Goal: Task Accomplishment & Management: Manage account settings

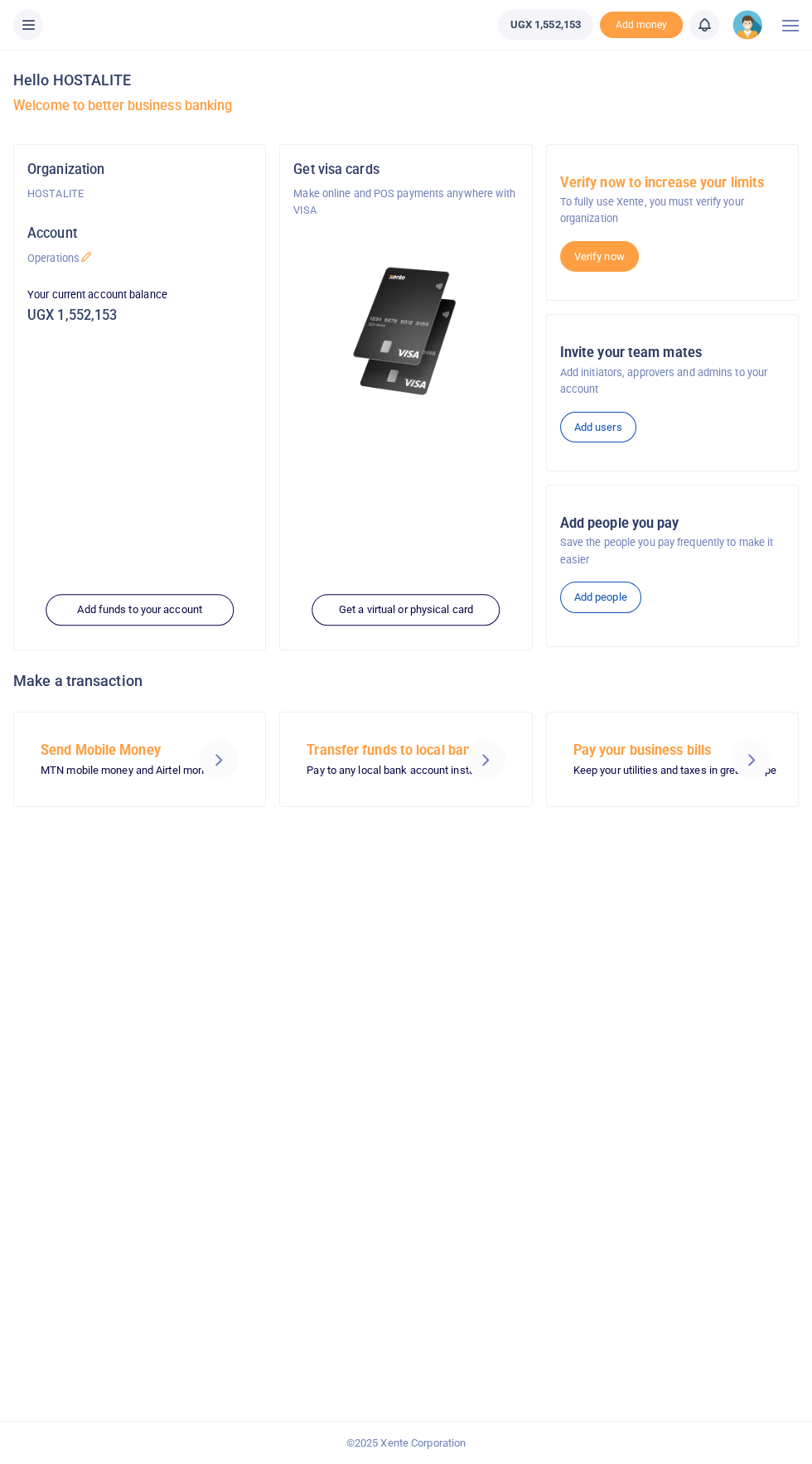
click at [36, 18] on icon at bounding box center [27, 24] width 16 height 18
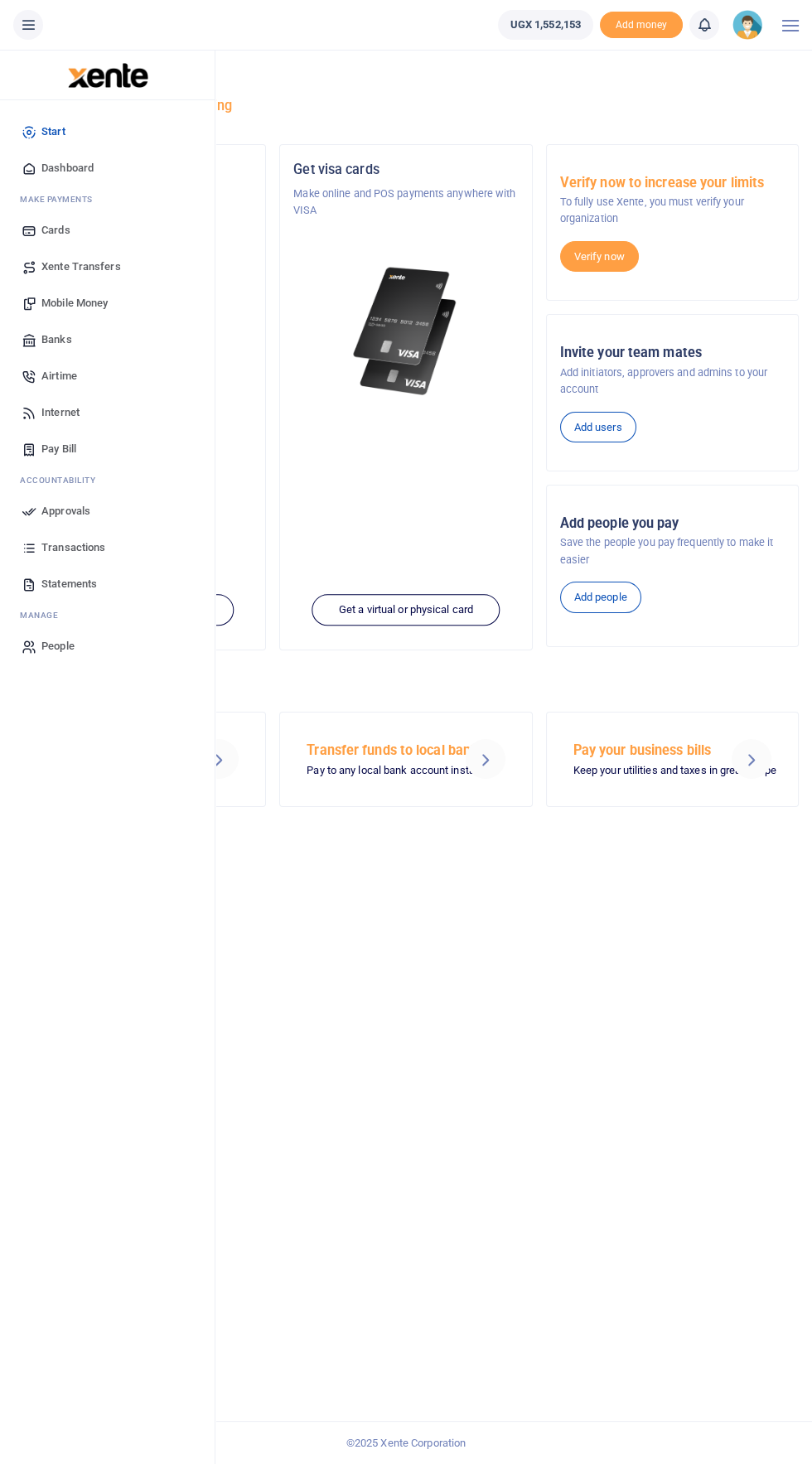
click at [77, 510] on span "Approvals" at bounding box center [66, 511] width 49 height 16
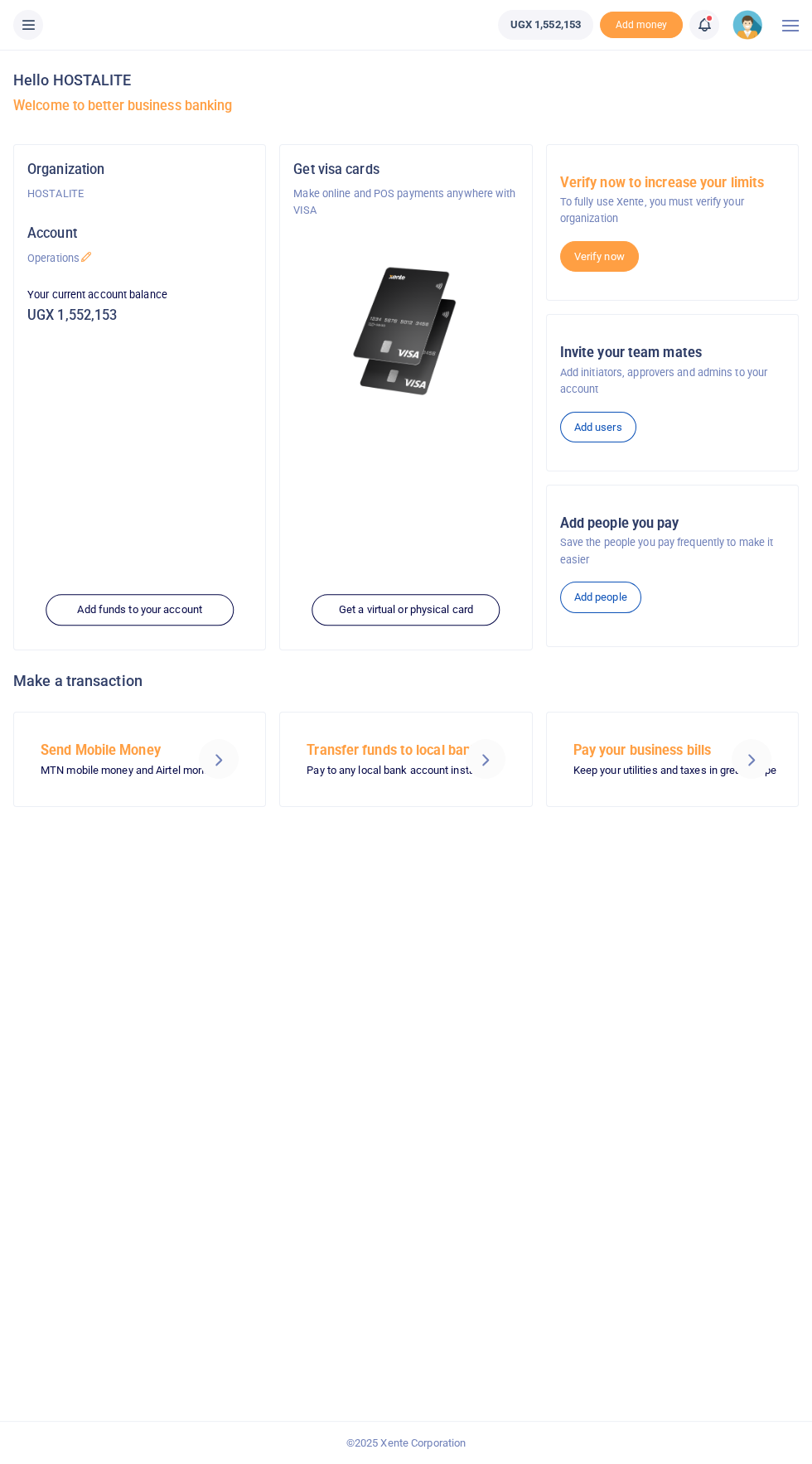
click at [29, 23] on icon at bounding box center [27, 24] width 16 height 18
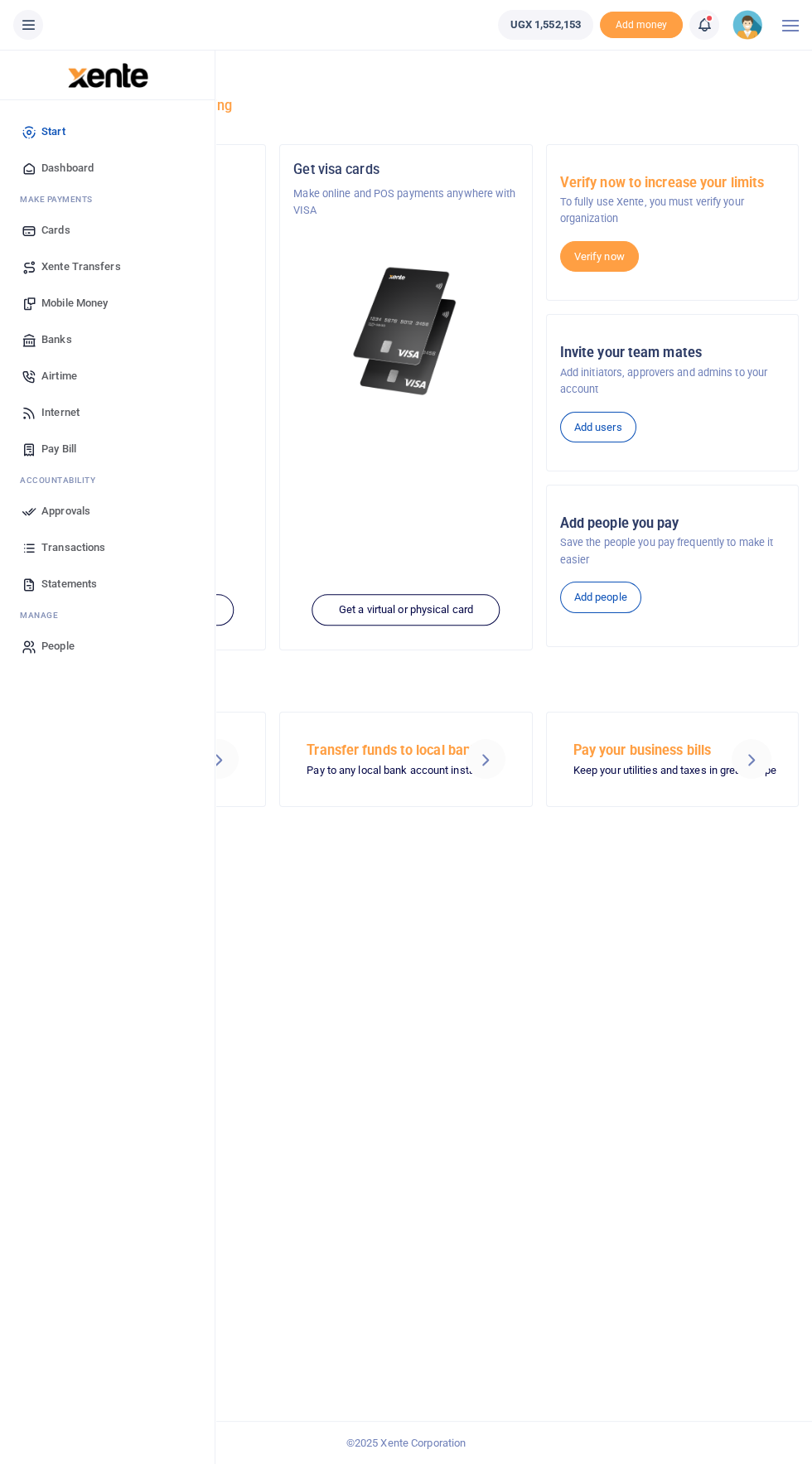
click at [62, 510] on span "Approvals" at bounding box center [66, 511] width 49 height 16
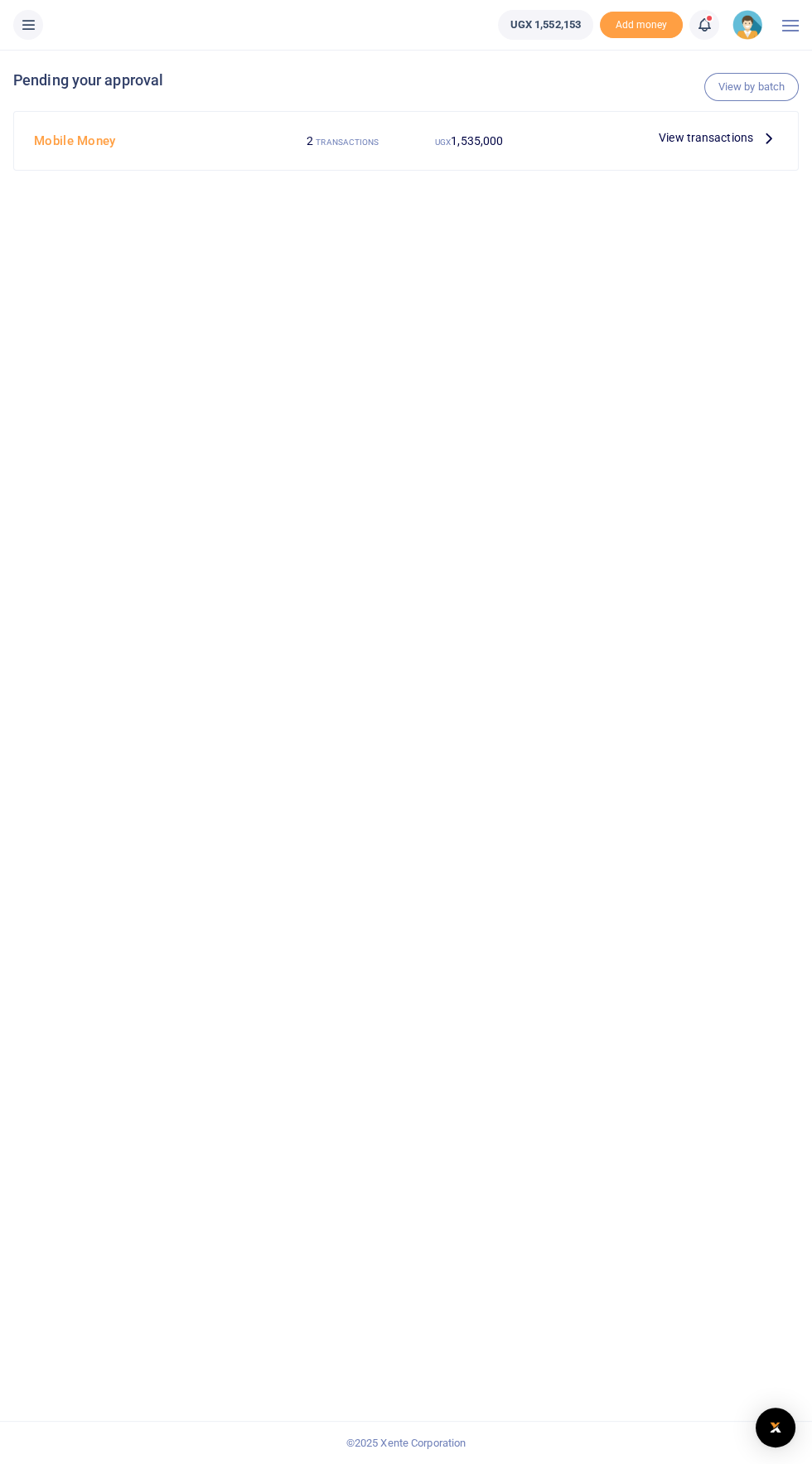
click at [769, 138] on icon at bounding box center [768, 137] width 18 height 18
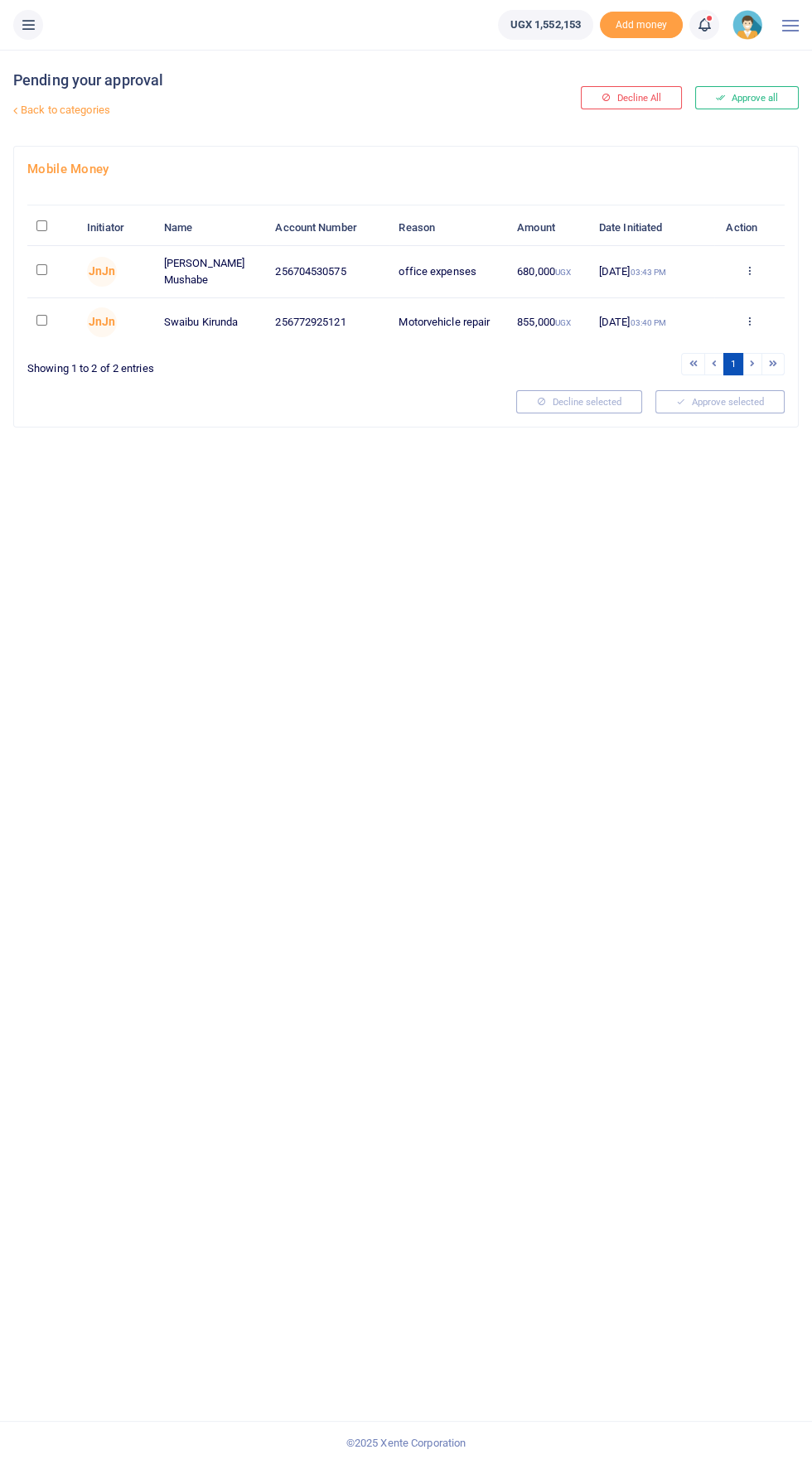
click at [43, 226] on input "\a \a : activate to sort column descending" at bounding box center [42, 226] width 11 height 11
checkbox input "true"
click at [757, 391] on button "Approve selected (2)" at bounding box center [713, 401] width 140 height 23
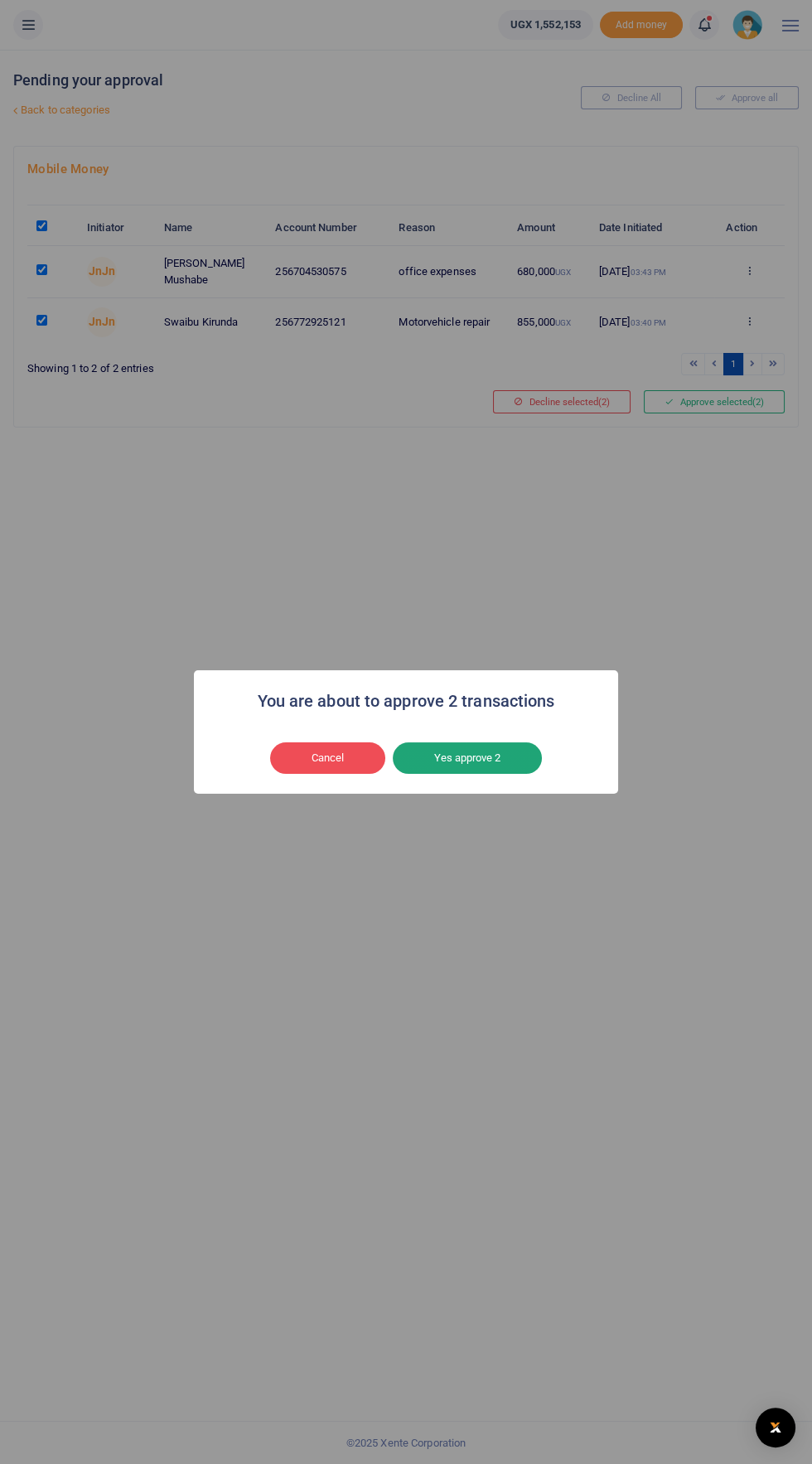
click at [500, 769] on button "Yes approve 2" at bounding box center [466, 758] width 149 height 31
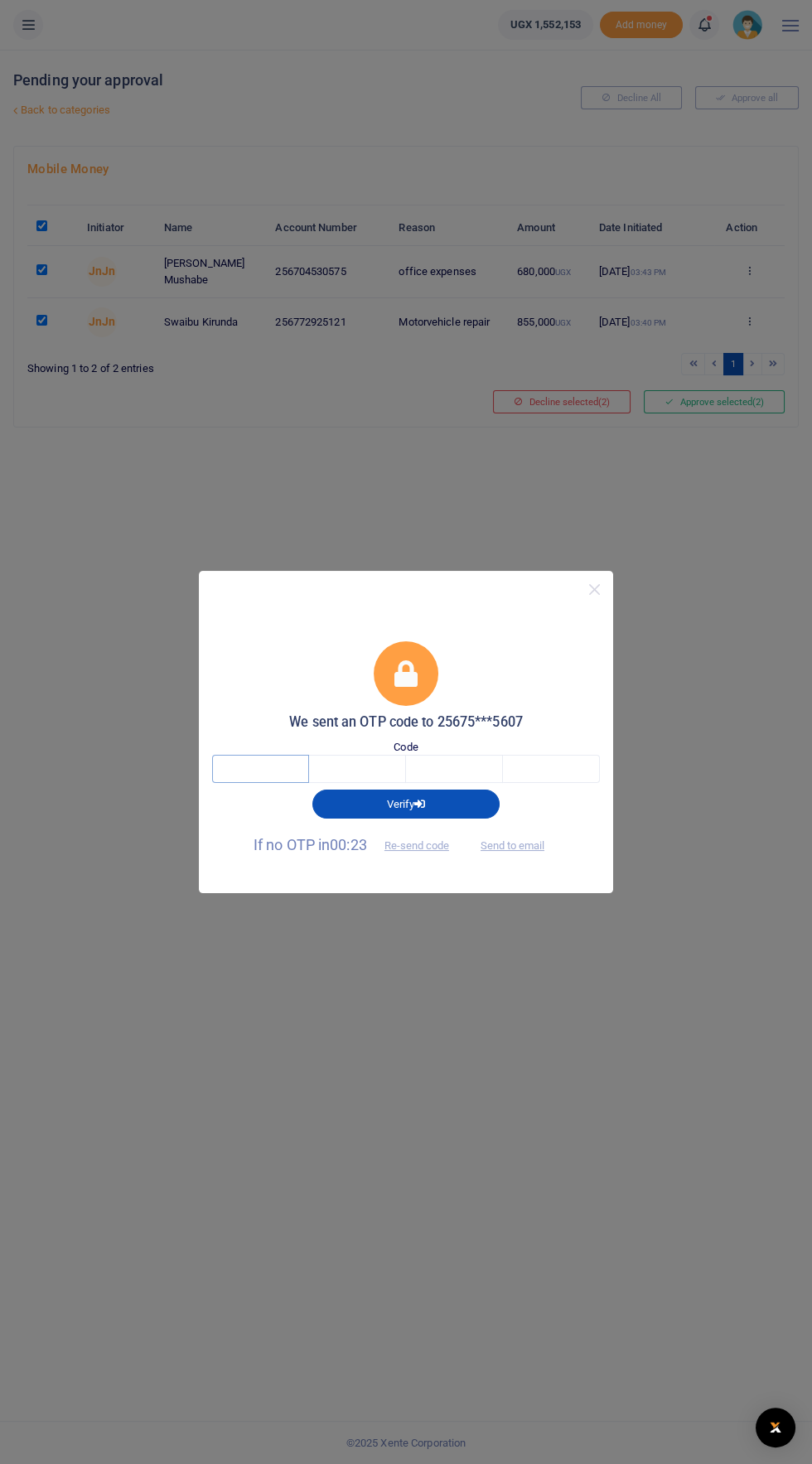
click at [260, 761] on input "text" at bounding box center [260, 769] width 97 height 28
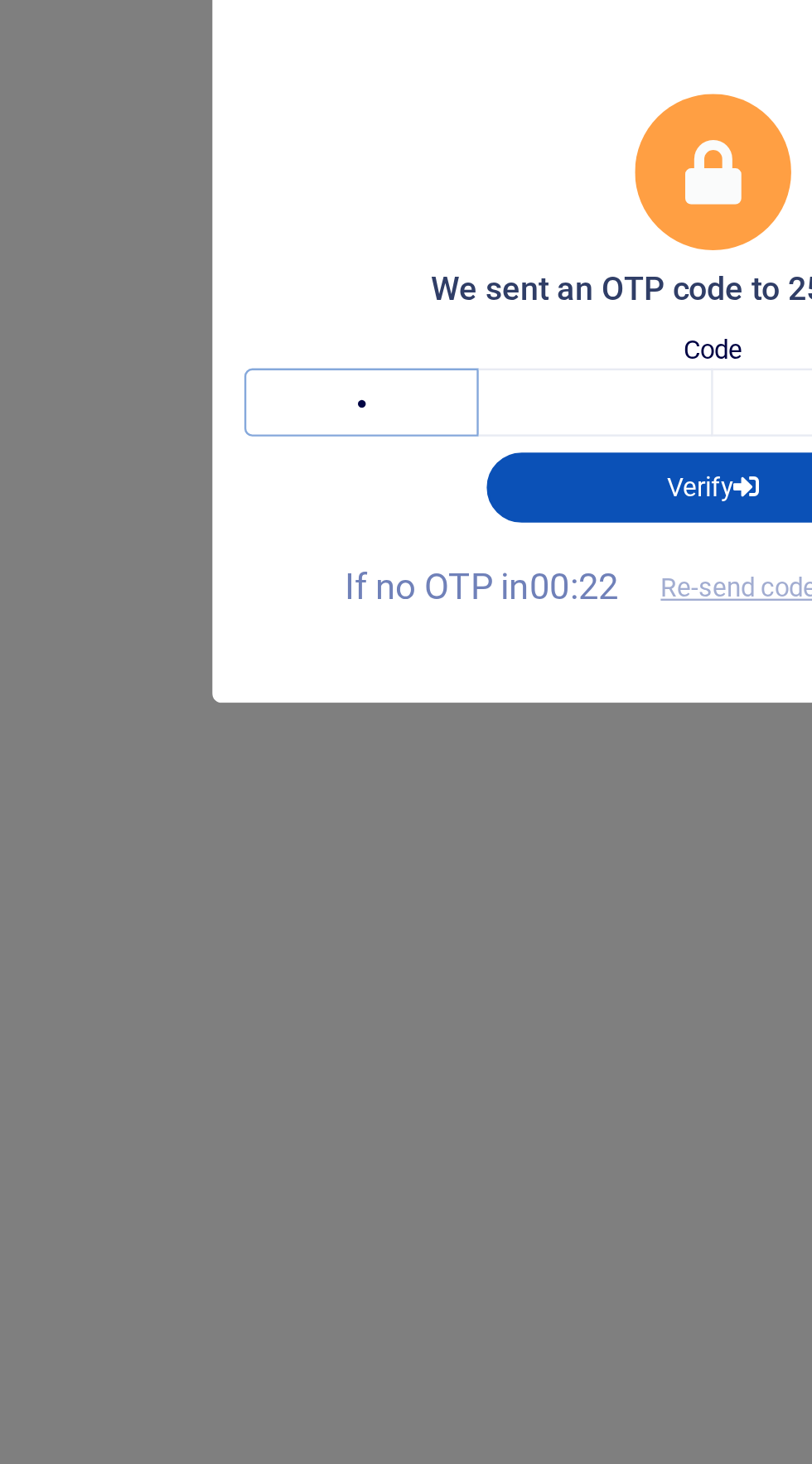
type input "6"
type input "1"
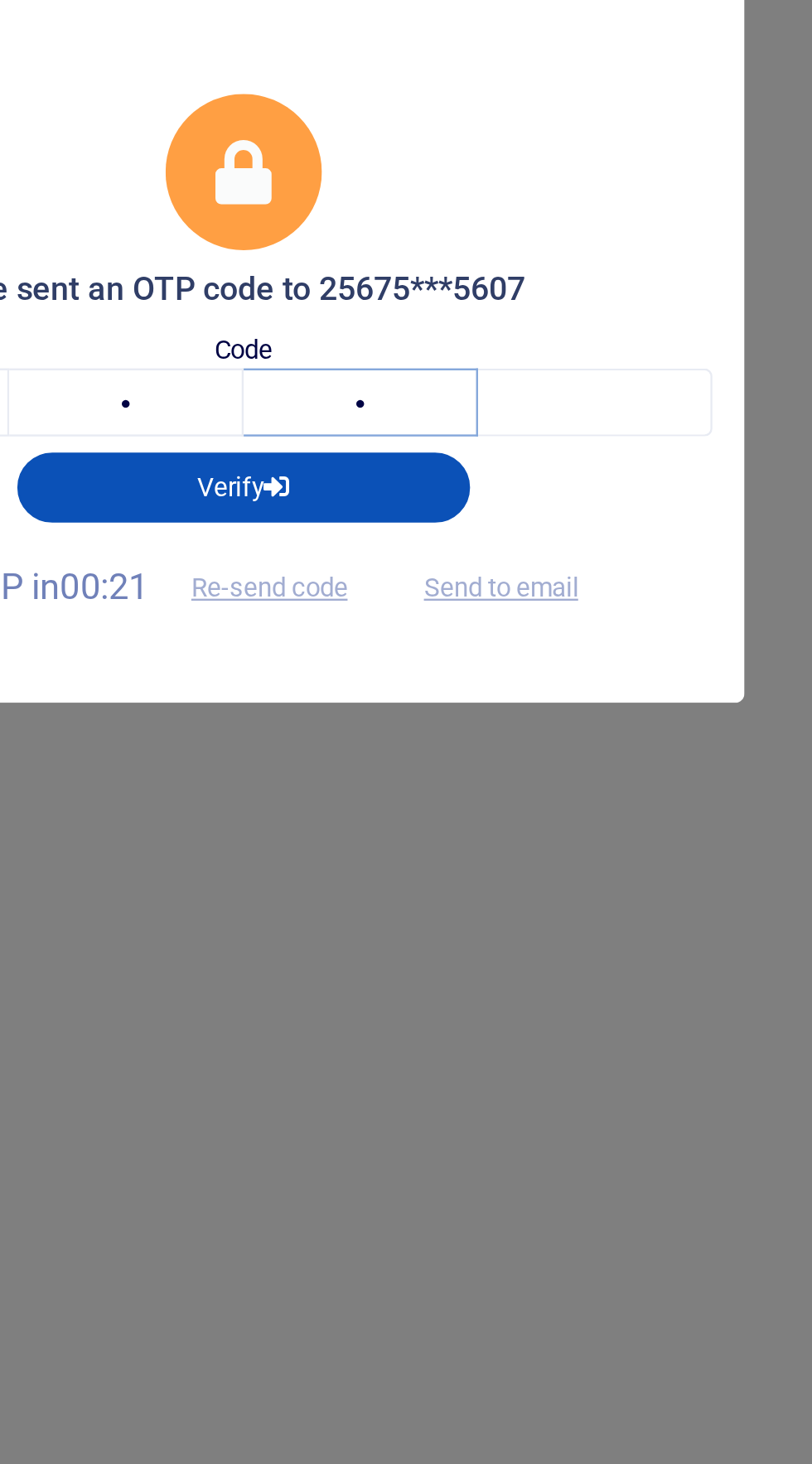
type input "9"
type input "4"
